Goal: Information Seeking & Learning: Learn about a topic

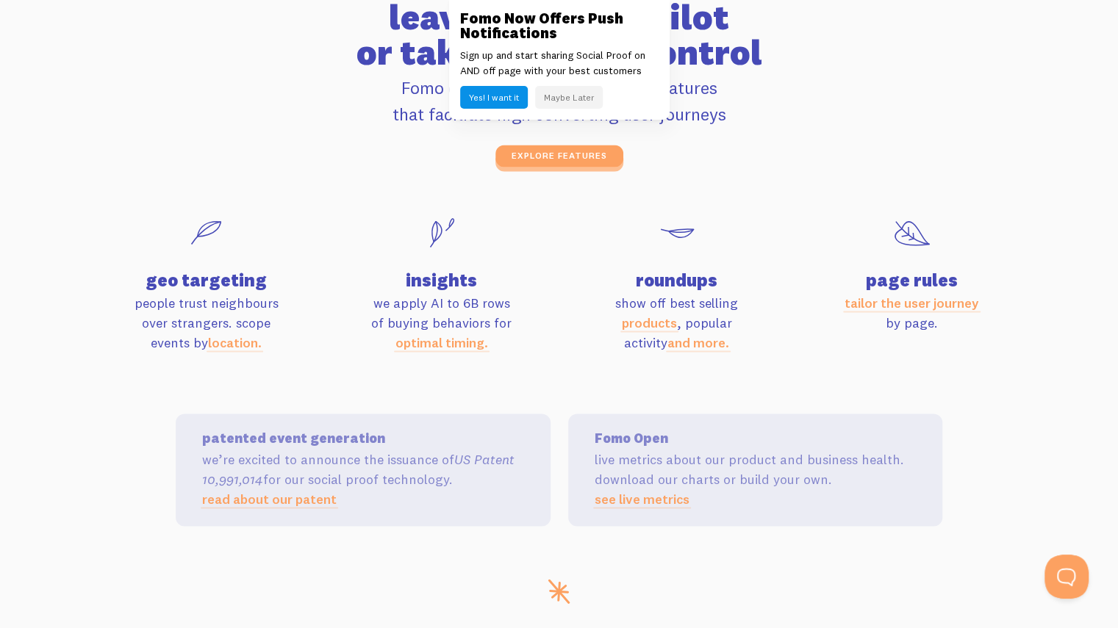
scroll to position [4763, 0]
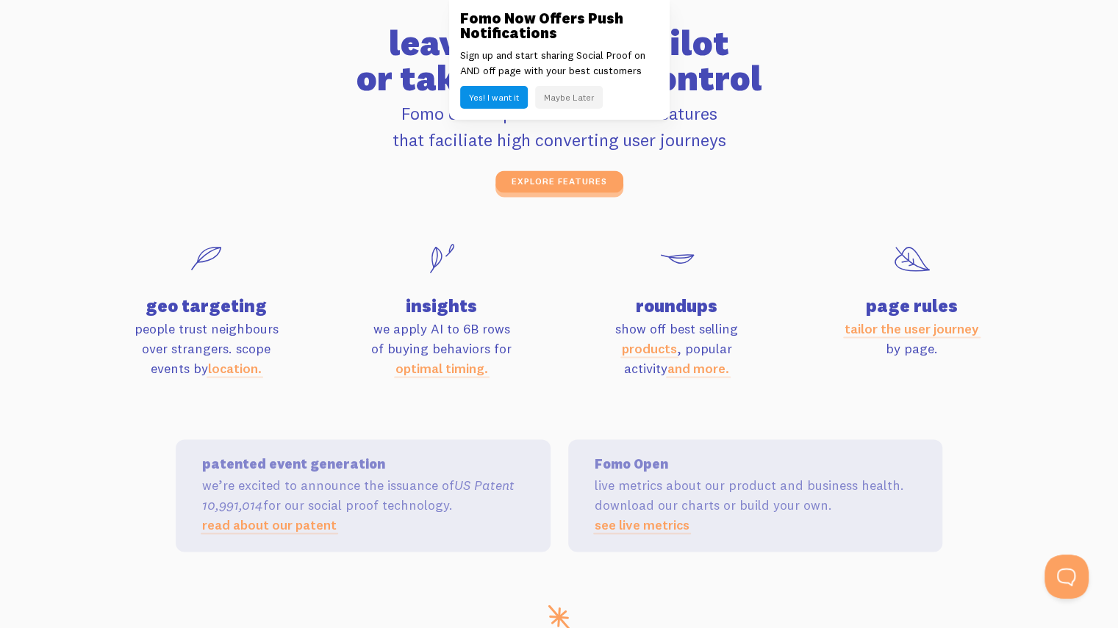
click at [648, 527] on link "see live metrics" at bounding box center [642, 524] width 95 height 17
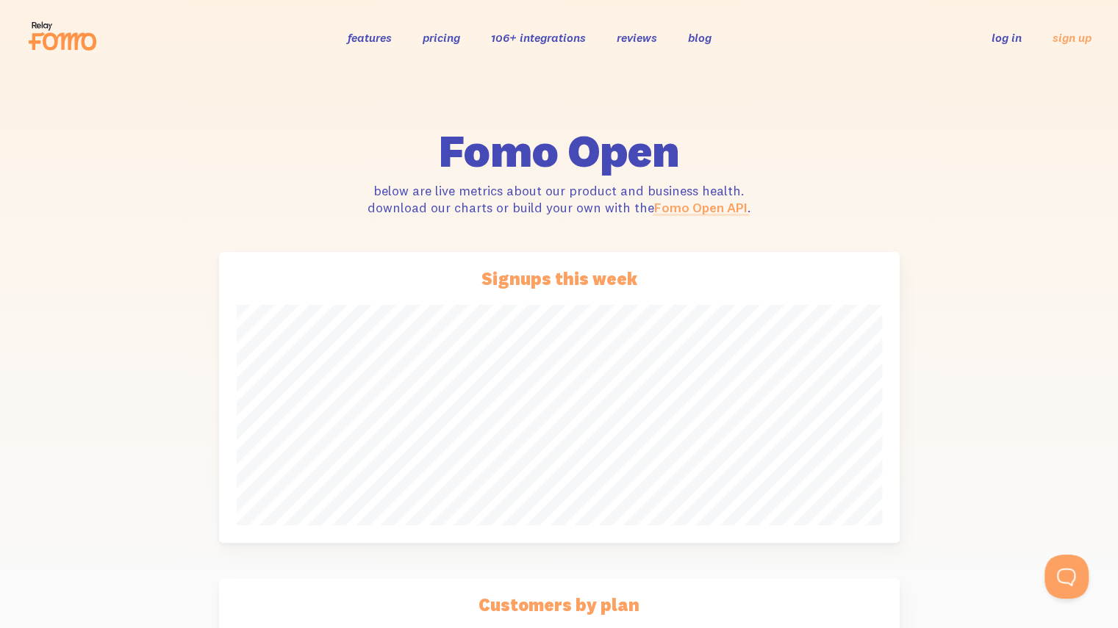
click at [717, 208] on link "Fomo Open API" at bounding box center [700, 207] width 93 height 17
click at [442, 37] on link "pricing" at bounding box center [441, 37] width 37 height 15
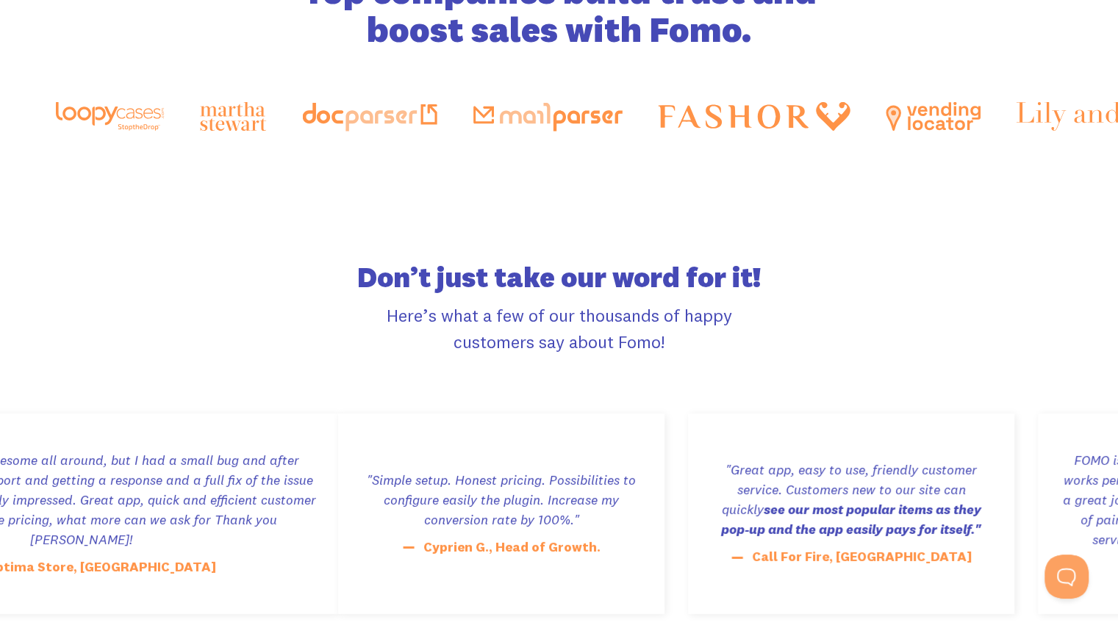
scroll to position [2453, 0]
